Goal: Unclear

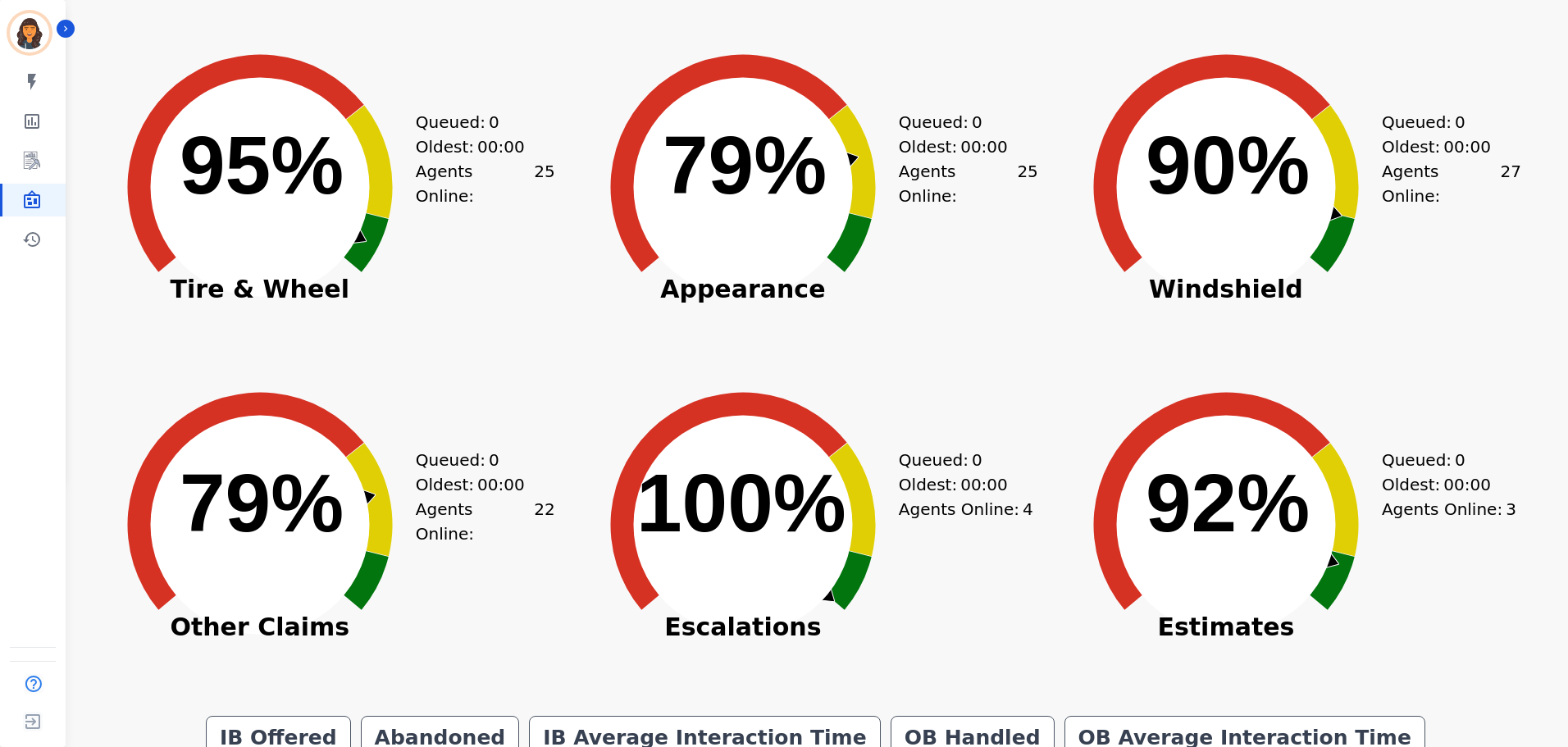
scroll to position [248, 0]
